Goal: Information Seeking & Learning: Learn about a topic

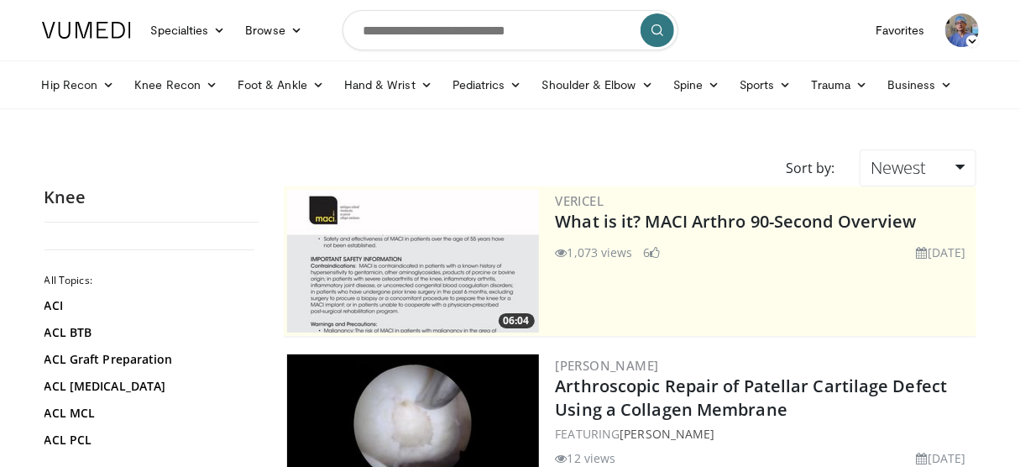
click at [952, 28] on img at bounding box center [962, 30] width 34 height 34
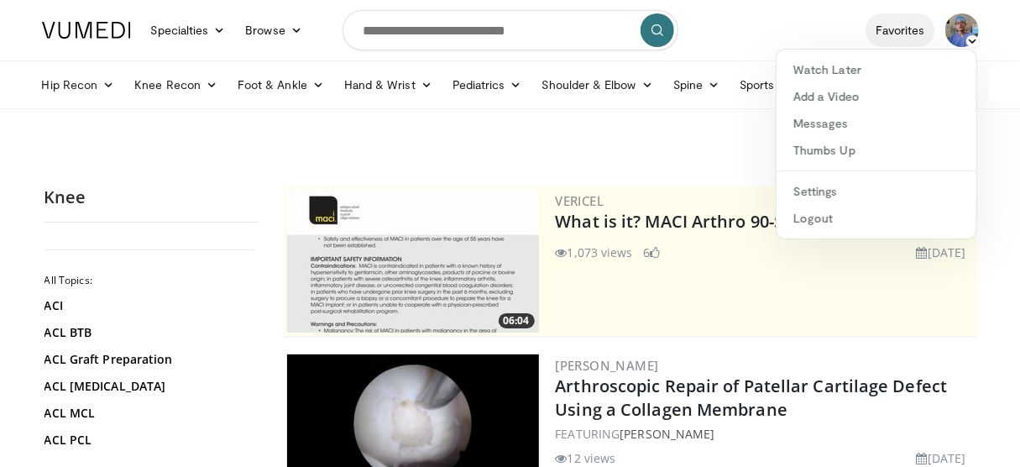
click at [913, 30] on link "Favorites" at bounding box center [900, 30] width 70 height 34
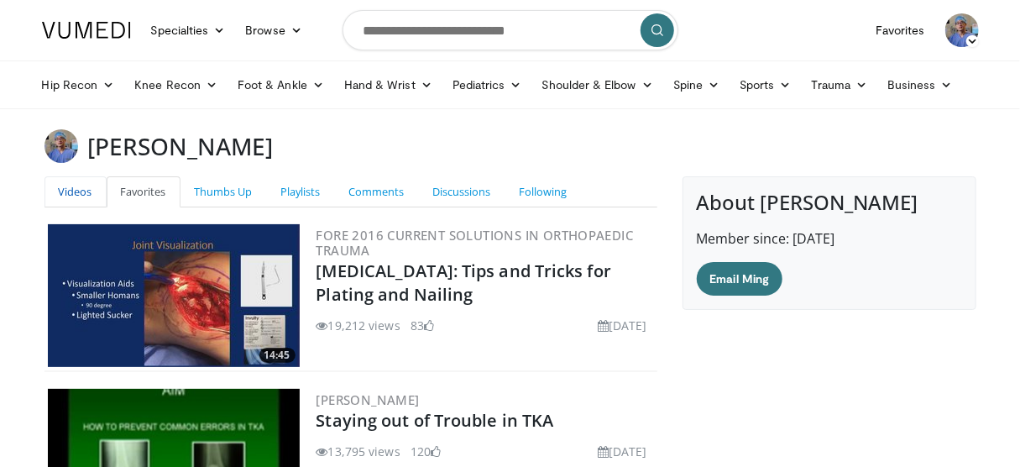
click at [83, 180] on link "Videos" at bounding box center [75, 191] width 62 height 31
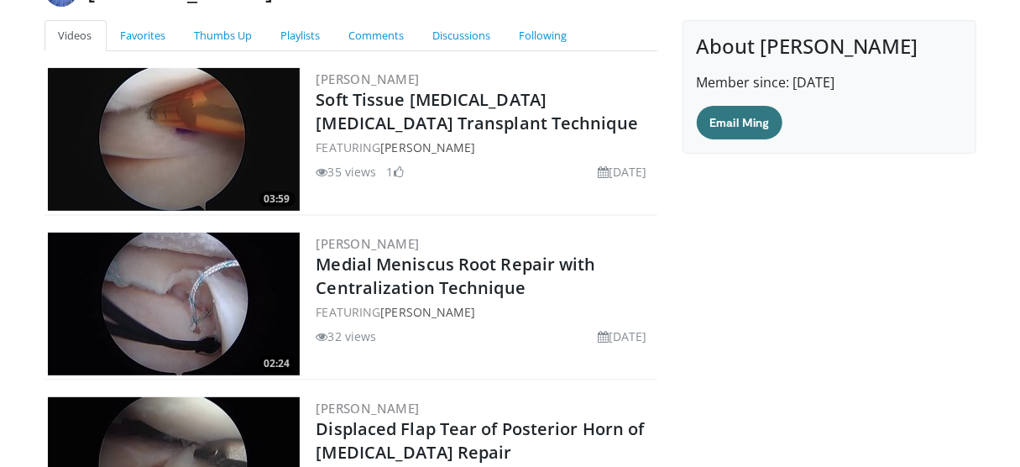
scroll to position [134, 0]
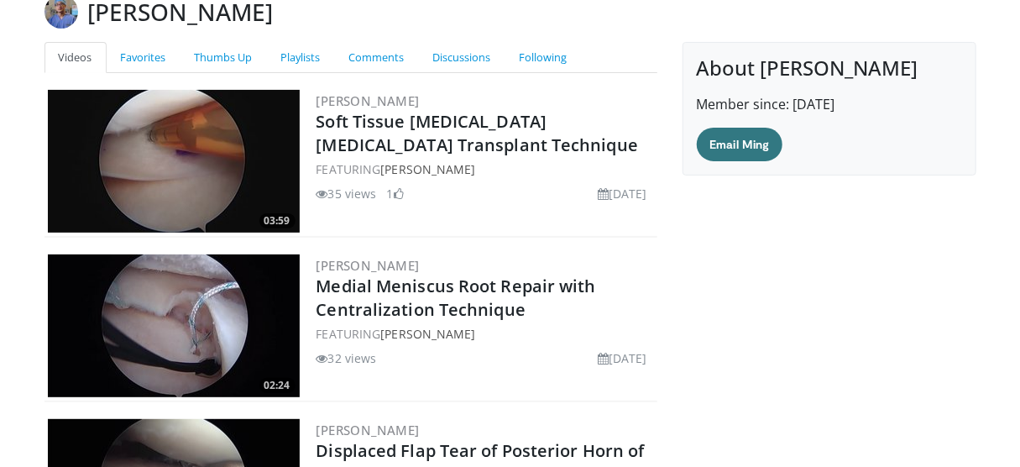
click at [770, 321] on div "About [PERSON_NAME] Member since: [DATE] Email Ming" at bounding box center [829, 311] width 319 height 538
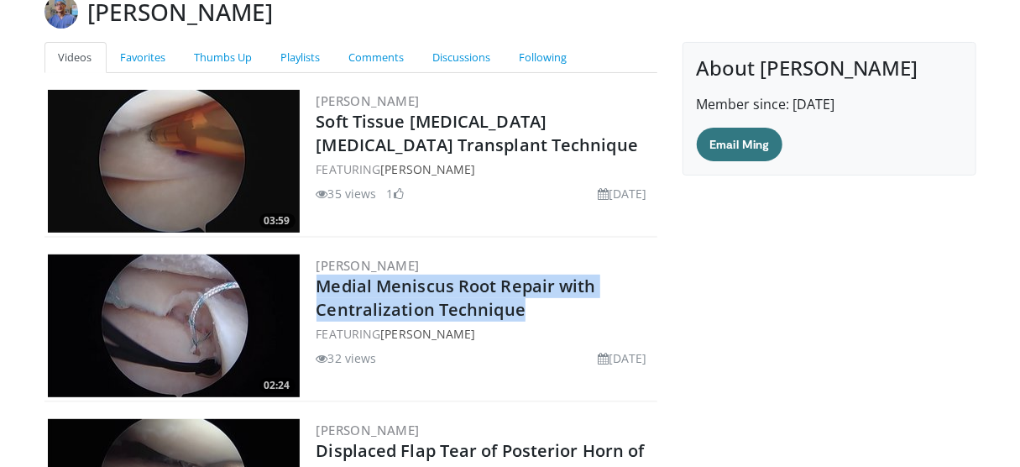
drag, startPoint x: 559, startPoint y: 311, endPoint x: 313, endPoint y: 284, distance: 247.3
click at [313, 284] on div "02:24 [PERSON_NAME] [MEDICAL_DATA] Root Repair with Centralization Technique FE…" at bounding box center [350, 326] width 613 height 151
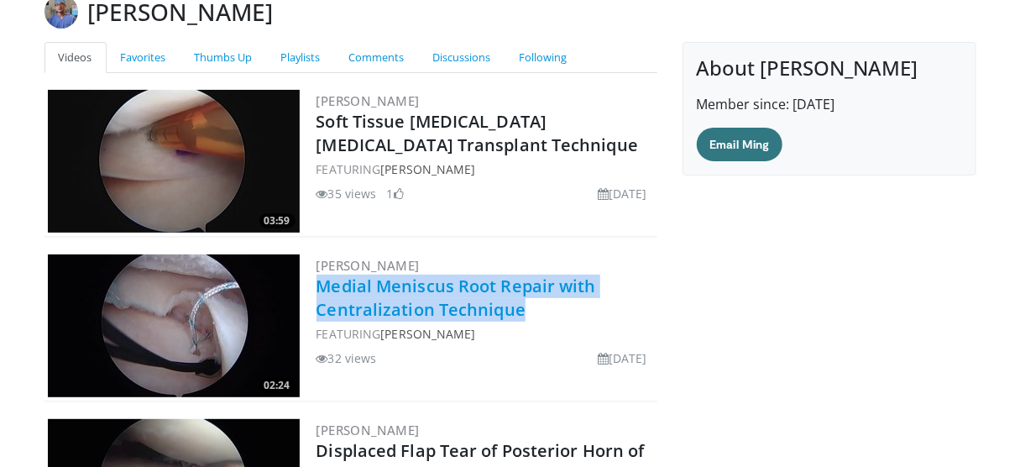
copy link "Medial Meniscus Root Repair with Centralization Technique"
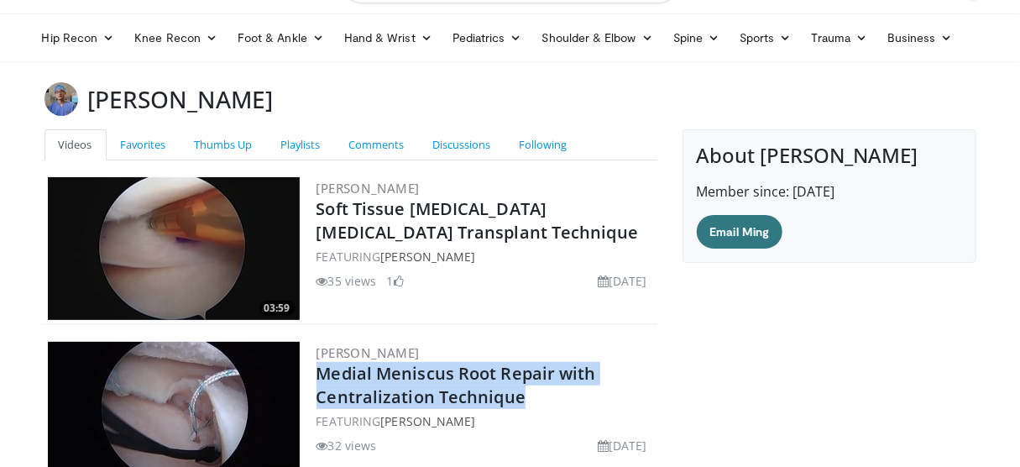
scroll to position [0, 0]
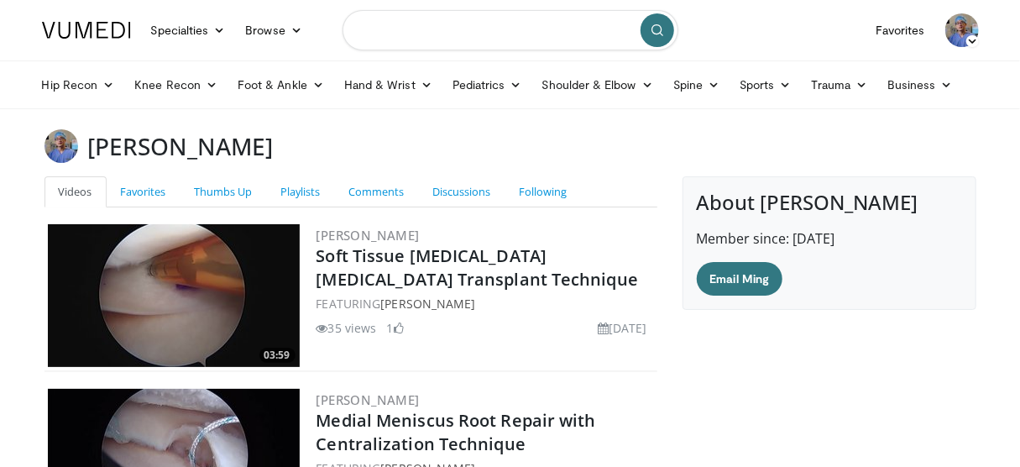
drag, startPoint x: 547, startPoint y: 35, endPoint x: 0, endPoint y: -3, distance: 548.5
click at [0, 0] on html "Specialties Adult & Family Medicine Allergy, [MEDICAL_DATA], Immunology Anesthe…" at bounding box center [510, 233] width 1020 height 467
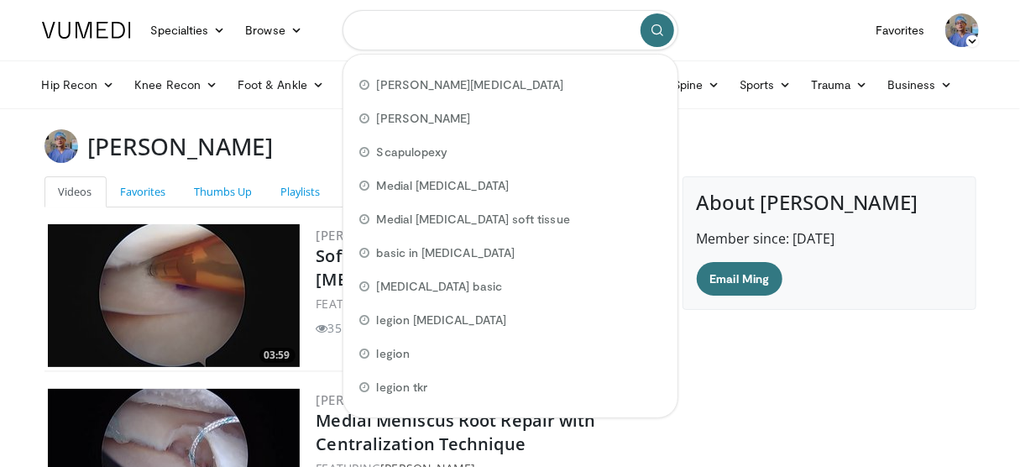
paste input "**********"
type input "**********"
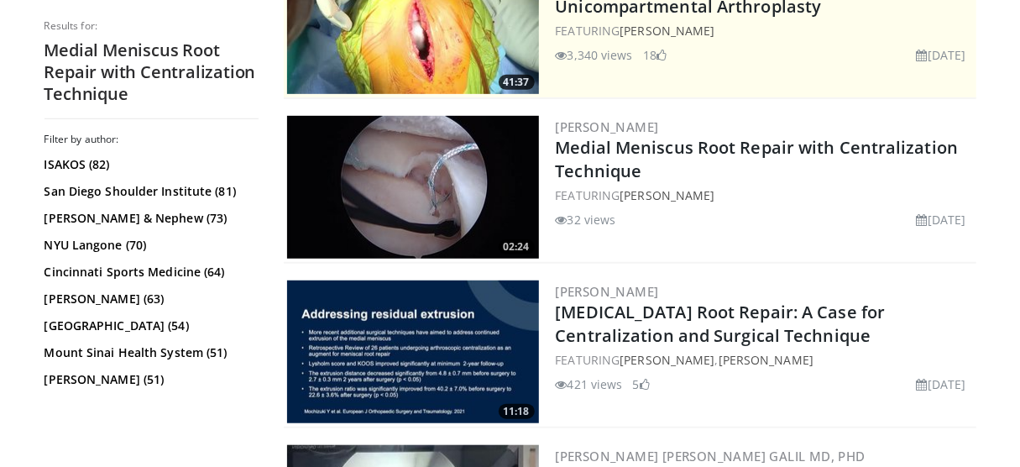
scroll to position [537, 0]
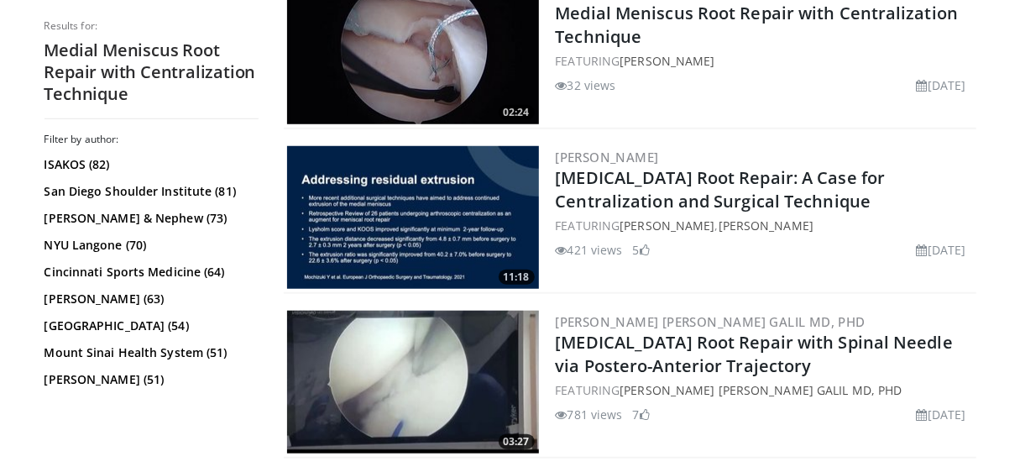
drag, startPoint x: 781, startPoint y: 212, endPoint x: 669, endPoint y: 76, distance: 177.1
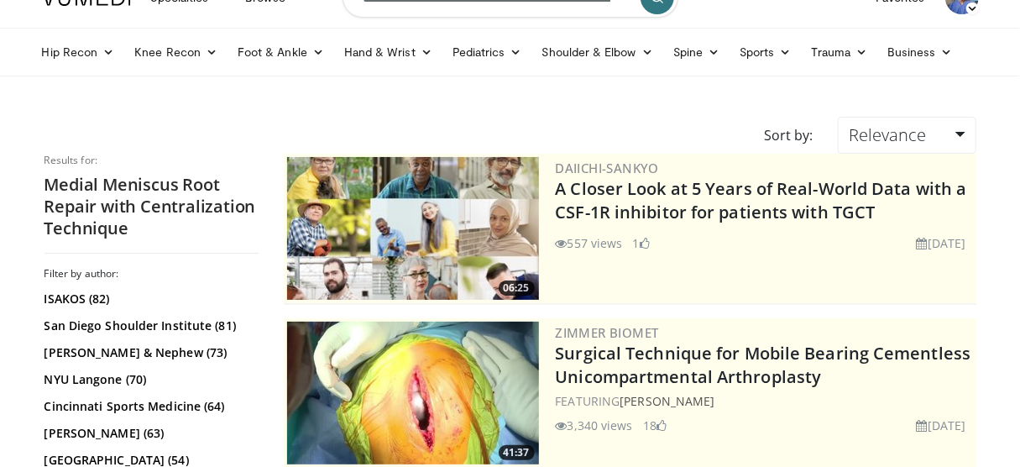
scroll to position [0, 0]
